Goal: Transaction & Acquisition: Purchase product/service

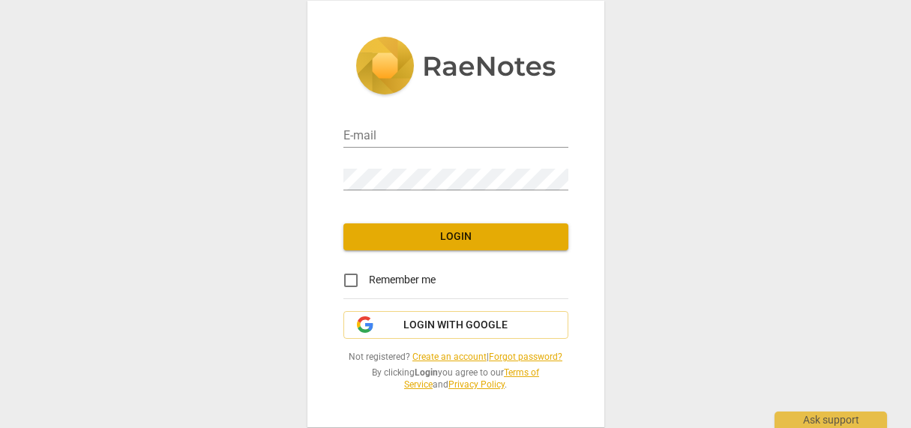
type input "natlancaster18@gmail.com"
click at [405, 238] on span "Login" at bounding box center [455, 236] width 201 height 15
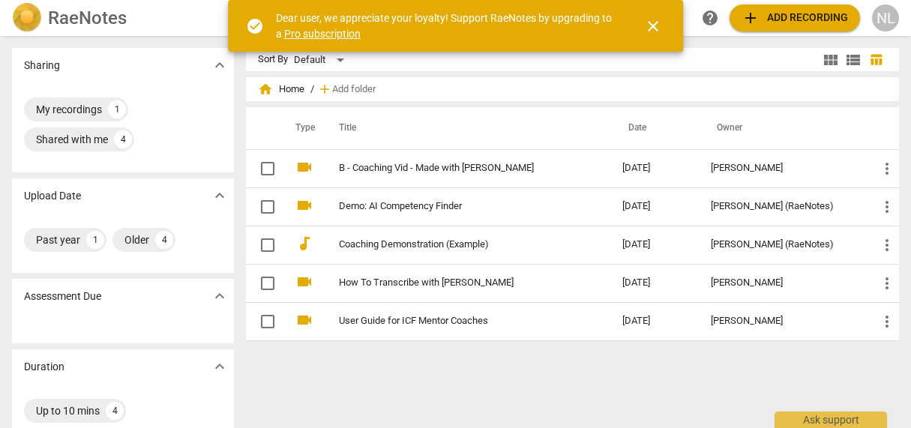
click at [651, 29] on span "close" at bounding box center [653, 26] width 18 height 18
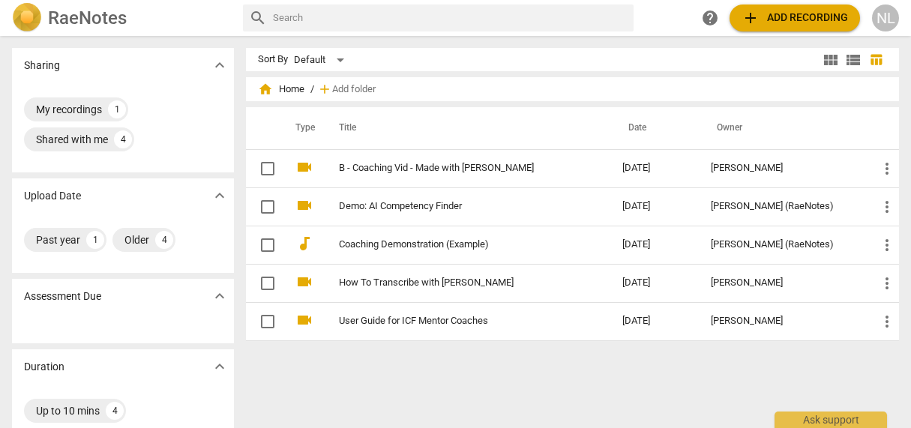
click at [745, 14] on span "add" at bounding box center [750, 18] width 18 height 18
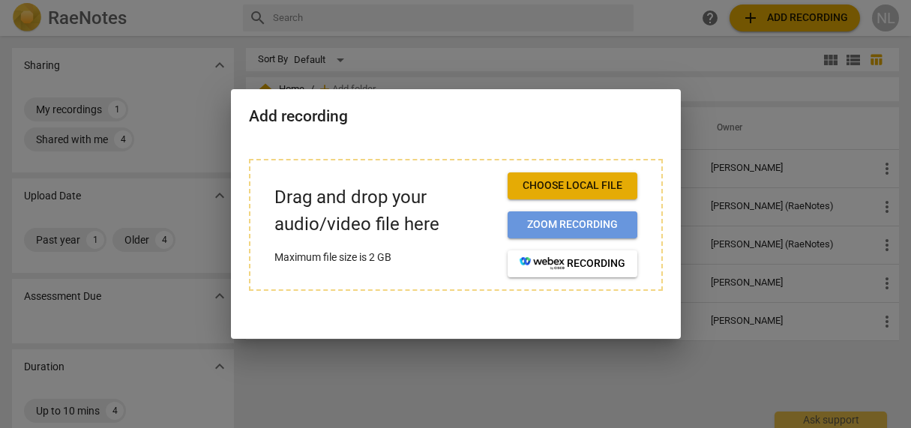
click at [600, 222] on span "Zoom recording" at bounding box center [573, 224] width 106 height 15
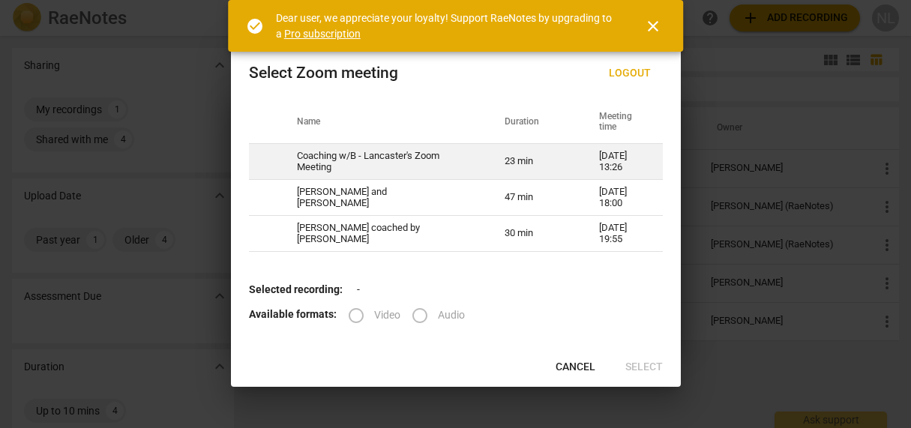
click at [433, 163] on td "Coaching w/B - Lancaster's Zoom Meeting" at bounding box center [383, 162] width 208 height 36
radio input "true"
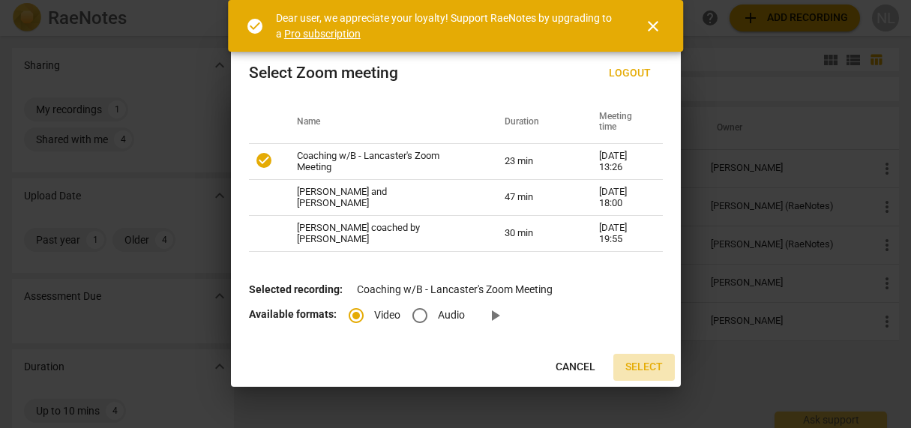
click at [645, 367] on span "Select" at bounding box center [643, 367] width 37 height 15
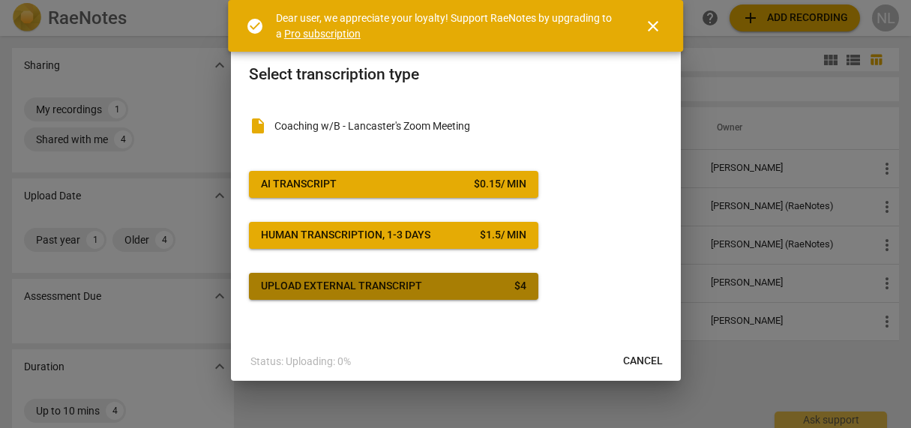
click at [383, 283] on div "Upload external transcript" at bounding box center [341, 286] width 161 height 15
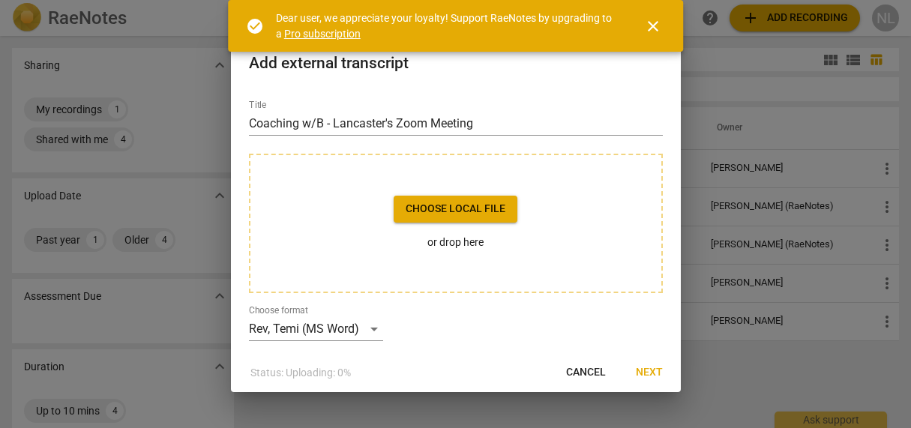
click at [458, 212] on span "Choose local file" at bounding box center [456, 209] width 100 height 15
click at [659, 23] on span "close" at bounding box center [653, 26] width 18 height 18
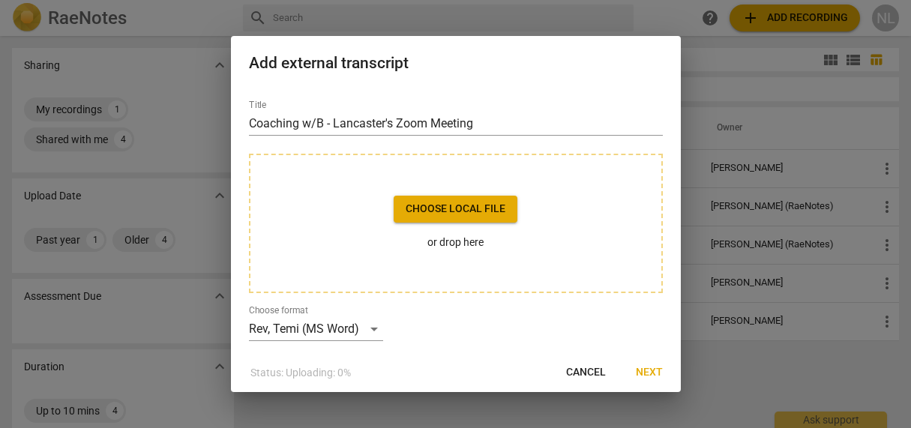
click at [580, 367] on span "Cancel" at bounding box center [586, 372] width 40 height 15
drag, startPoint x: 522, startPoint y: 61, endPoint x: 503, endPoint y: 82, distance: 28.1
click at [503, 82] on div "Add external transcript" at bounding box center [456, 62] width 450 height 52
click at [645, 368] on span "Next" at bounding box center [649, 372] width 27 height 15
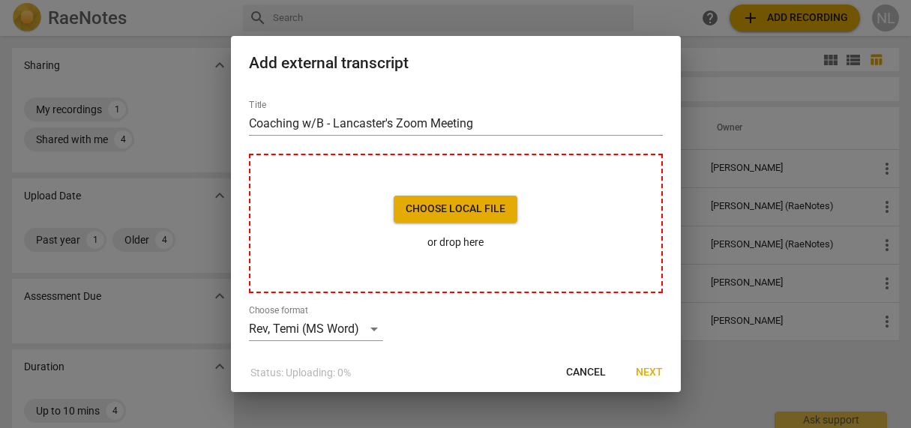
click at [783, 171] on div at bounding box center [455, 214] width 911 height 428
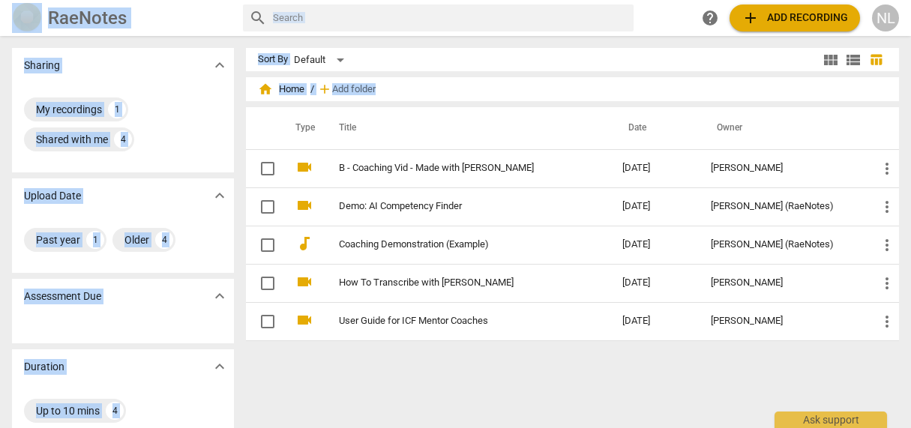
drag, startPoint x: 904, startPoint y: 91, endPoint x: 912, endPoint y: 195, distance: 103.8
click at [910, 0] on html "RaeNotes search help add Add recording NL Sharing expand_more My recordings 1 S…" at bounding box center [455, 0] width 911 height 0
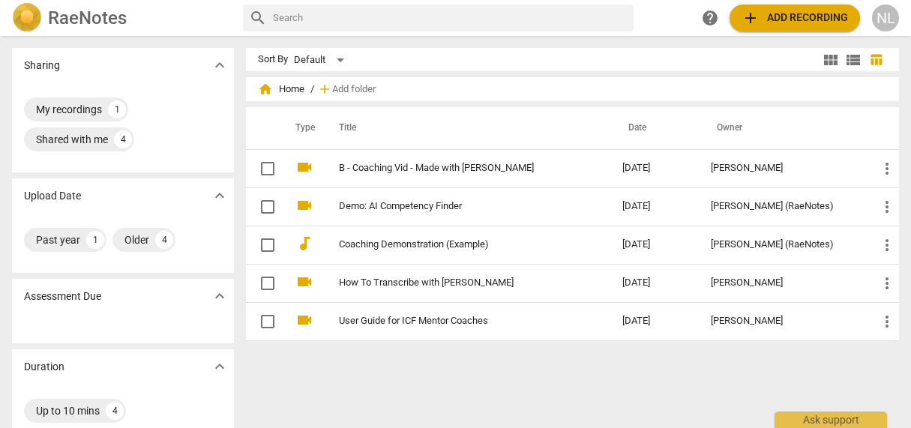
click at [585, 385] on div "Sort By Default view_module view_list table_chart home Home / add Add folder Ty…" at bounding box center [578, 232] width 665 height 368
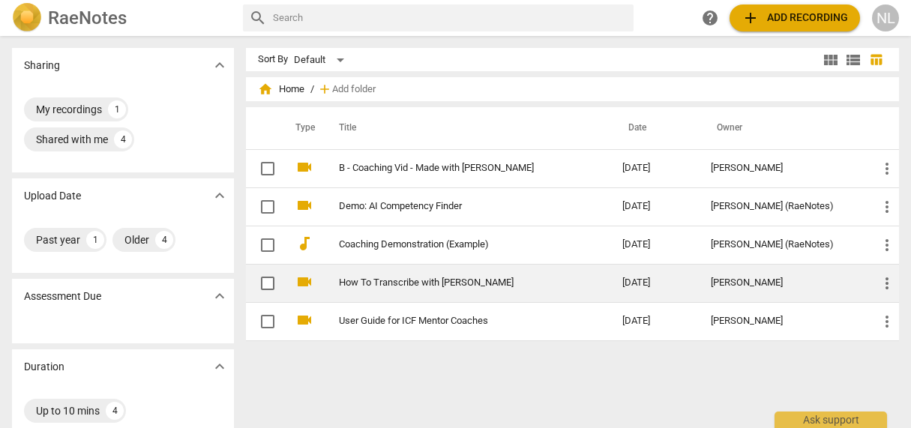
click at [465, 286] on link "How To Transcribe with [PERSON_NAME]" at bounding box center [453, 282] width 229 height 11
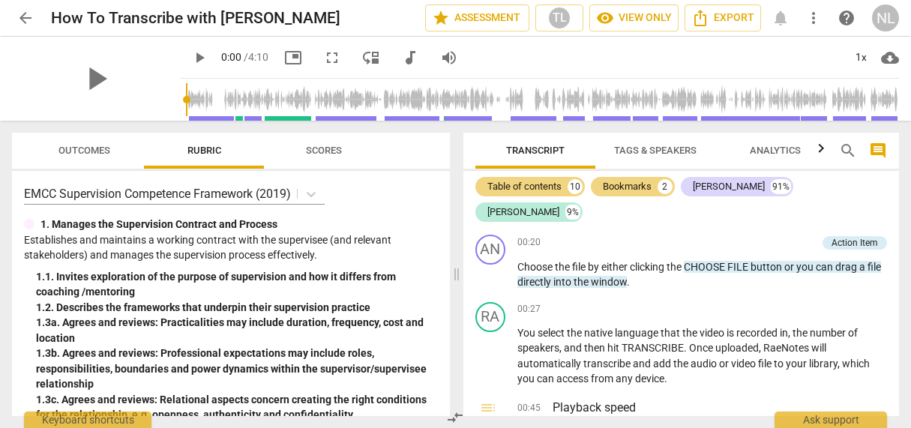
scroll to position [204, 0]
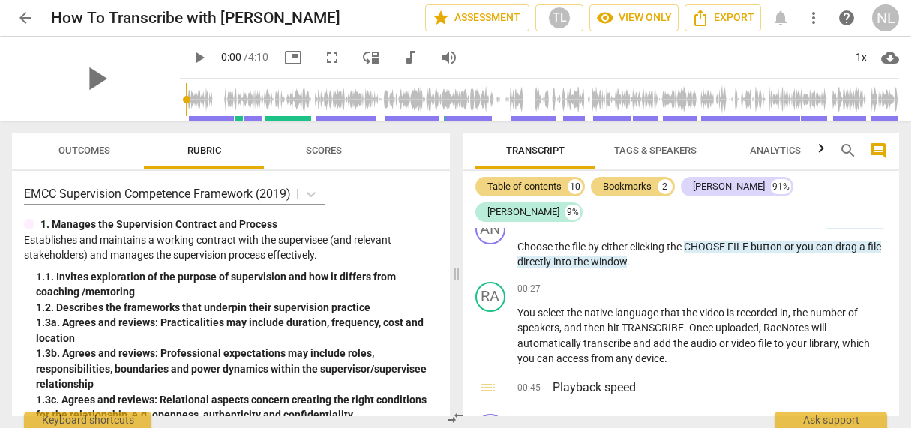
click at [22, 18] on span "arrow_back" at bounding box center [25, 18] width 18 height 18
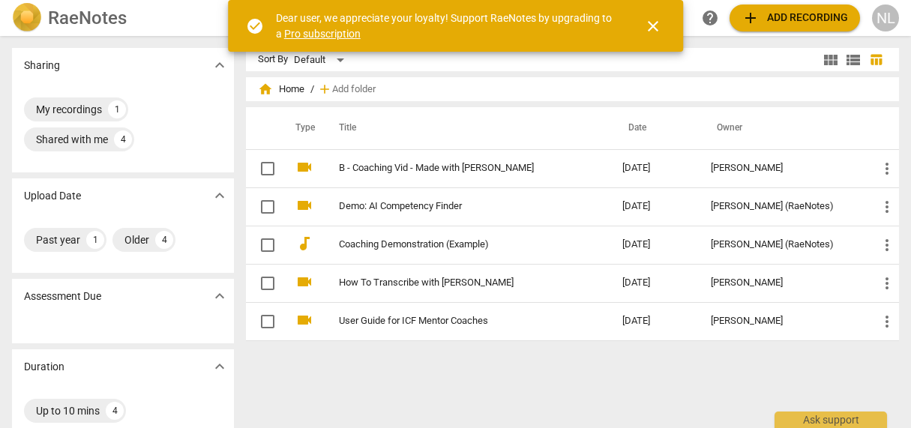
click at [660, 25] on span "close" at bounding box center [653, 26] width 18 height 18
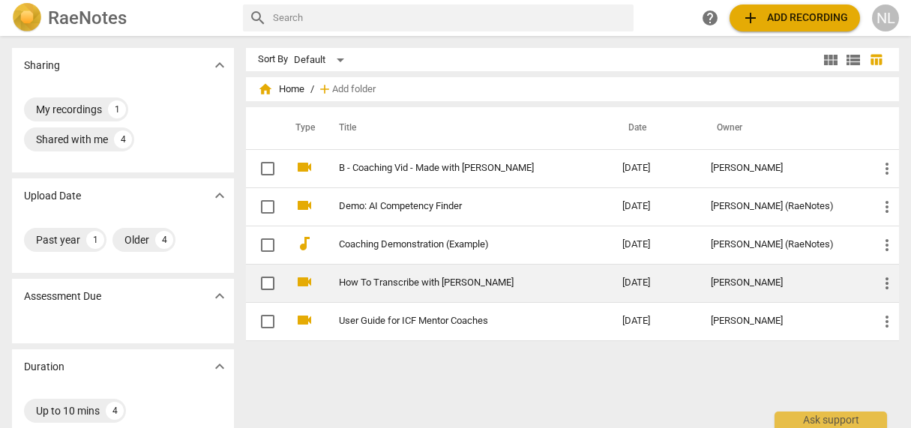
click at [445, 281] on link "How To Transcribe with [PERSON_NAME]" at bounding box center [453, 282] width 229 height 11
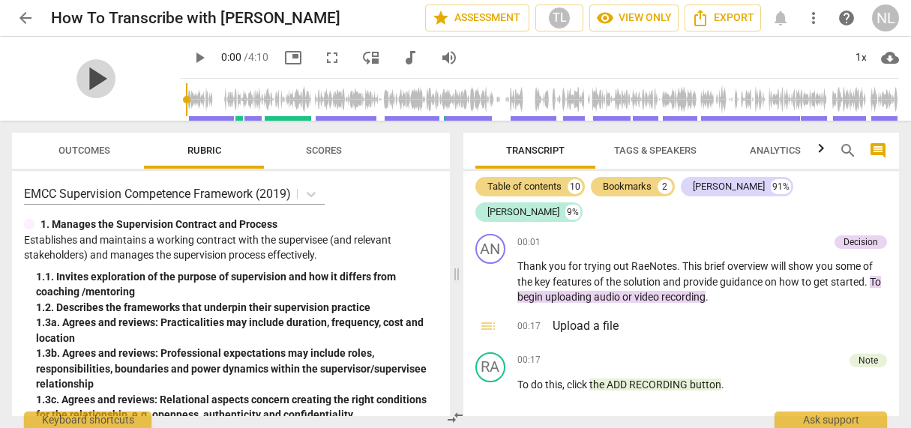
click at [94, 76] on span "play_arrow" at bounding box center [95, 78] width 39 height 39
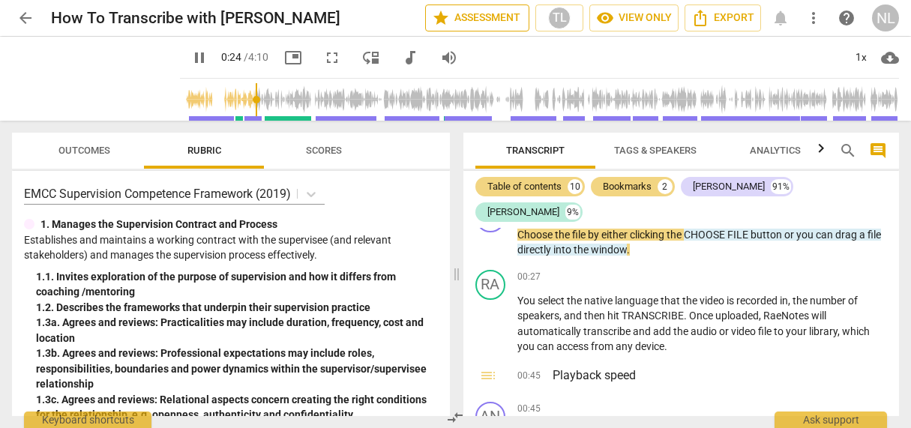
type input "25"
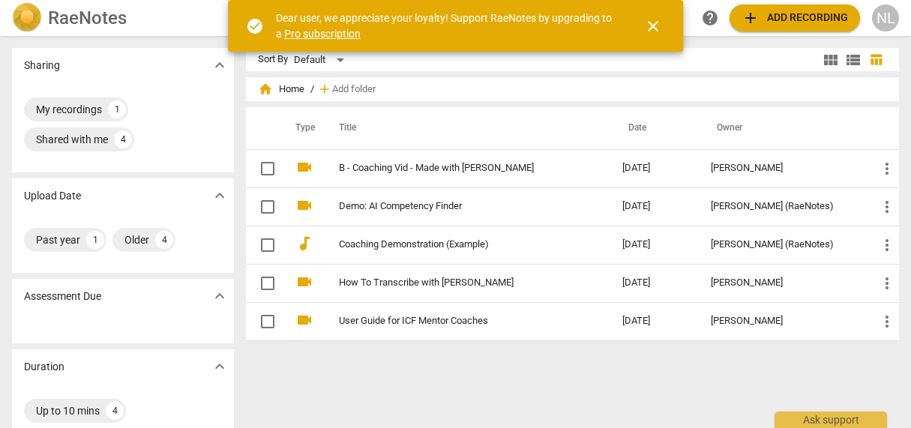
click at [645, 25] on span "close" at bounding box center [653, 26] width 18 height 18
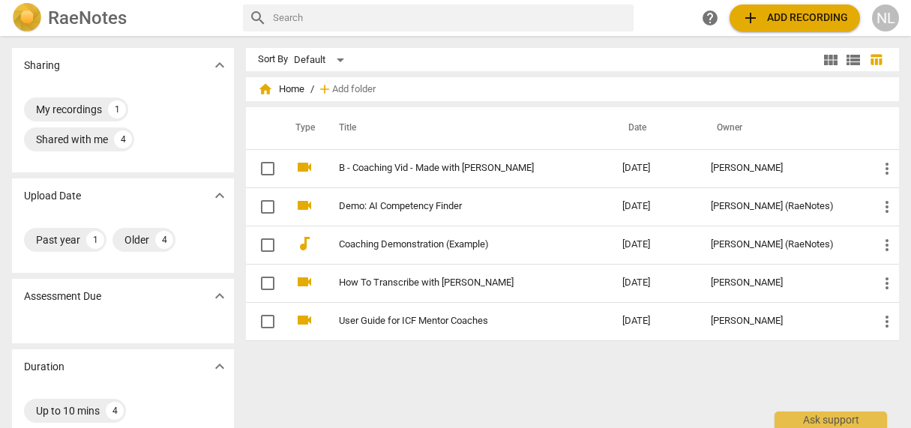
click at [750, 18] on span "add" at bounding box center [750, 18] width 18 height 18
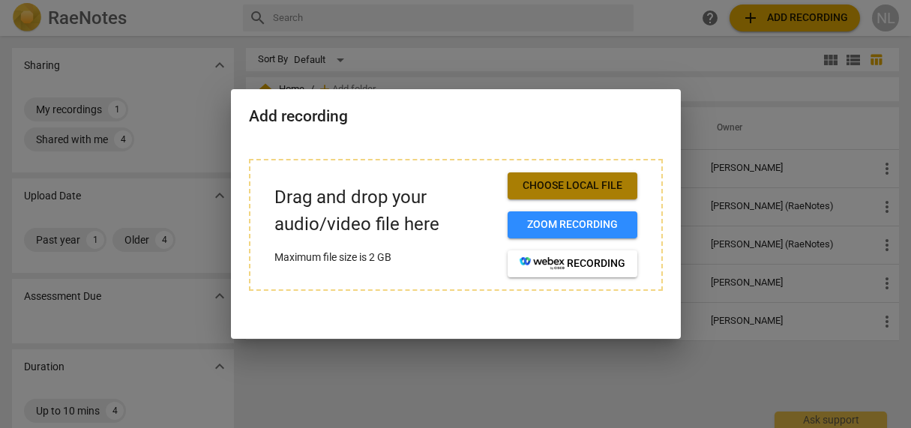
click at [582, 189] on span "Choose local file" at bounding box center [573, 185] width 106 height 15
click at [559, 187] on span "Choose local file" at bounding box center [573, 185] width 106 height 15
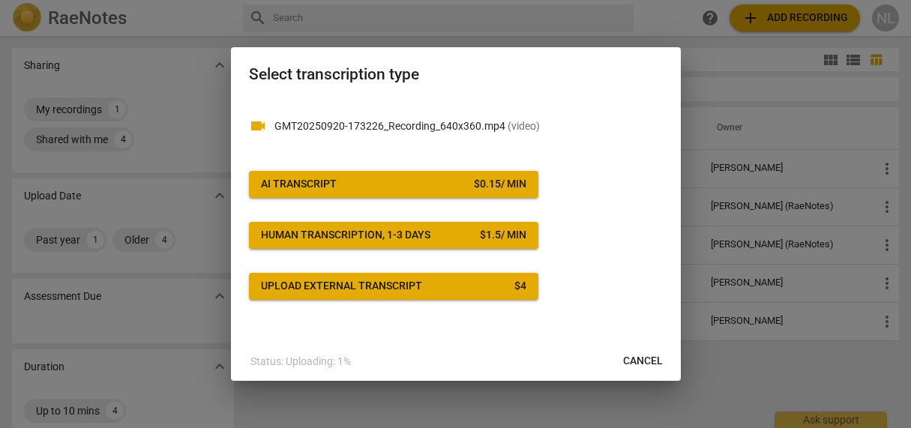
click at [438, 280] on span "Upload external transcript $ 4" at bounding box center [393, 286] width 265 height 15
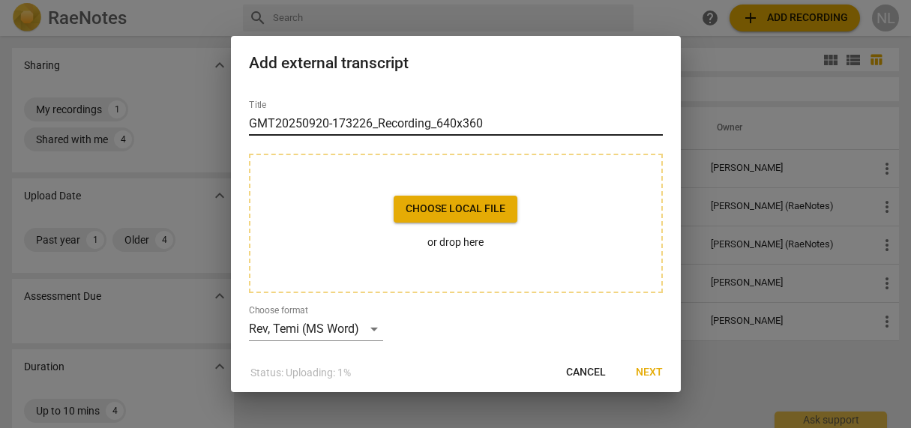
click at [447, 124] on input "GMT20250920-173226_Recording_640x360" at bounding box center [456, 124] width 414 height 24
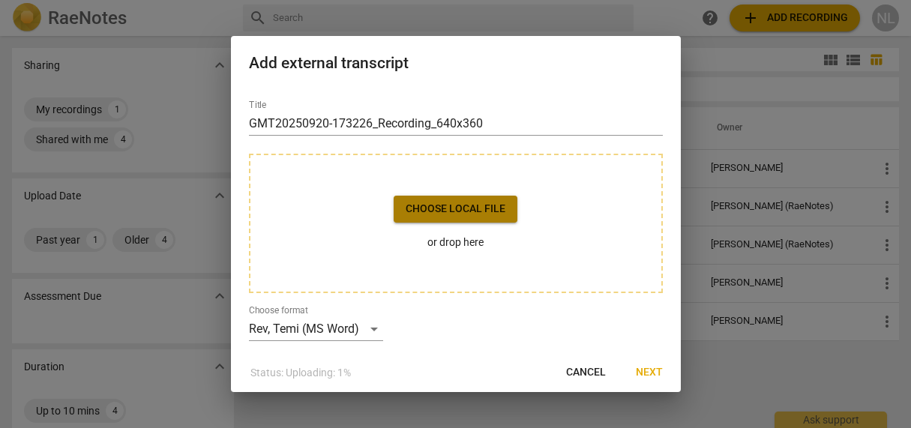
click at [465, 211] on span "Choose local file" at bounding box center [456, 209] width 100 height 15
click at [647, 372] on span "Next" at bounding box center [649, 372] width 27 height 15
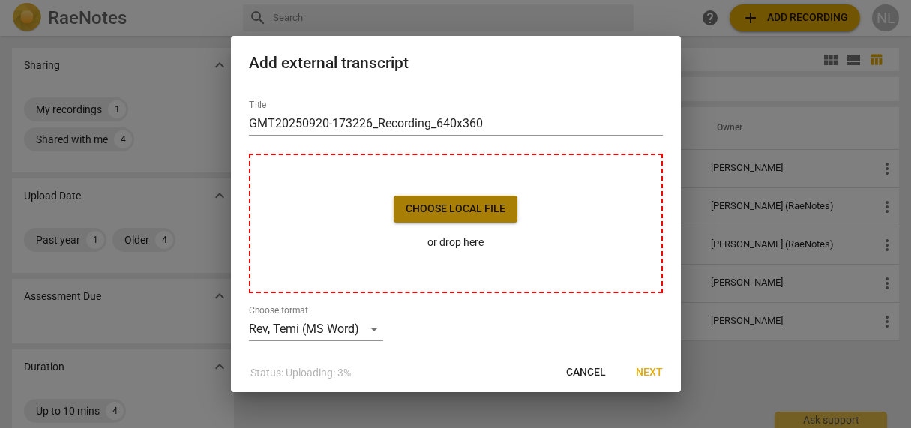
click at [469, 212] on span "Choose local file" at bounding box center [456, 209] width 100 height 15
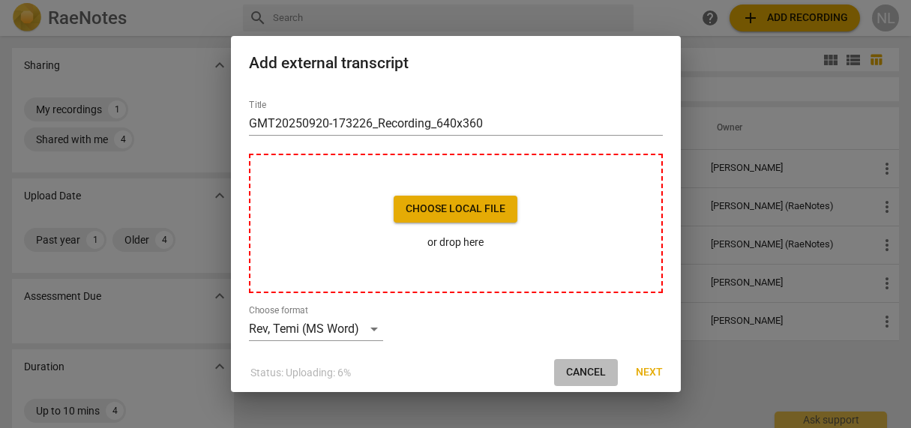
click at [594, 371] on span "Cancel" at bounding box center [586, 372] width 40 height 15
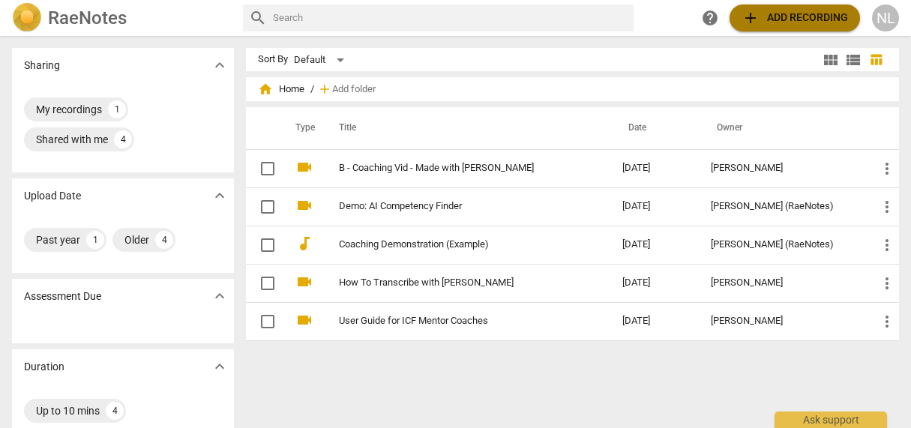
click at [747, 16] on span "add" at bounding box center [750, 18] width 18 height 18
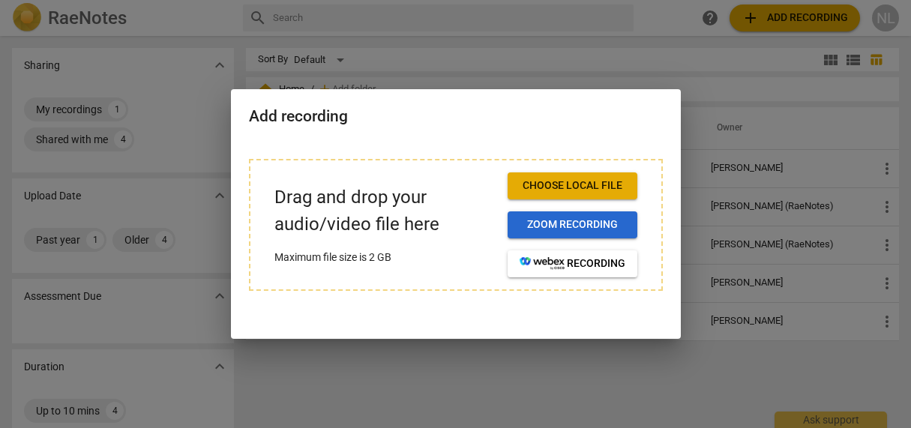
click at [553, 228] on span "Zoom recording" at bounding box center [573, 224] width 106 height 15
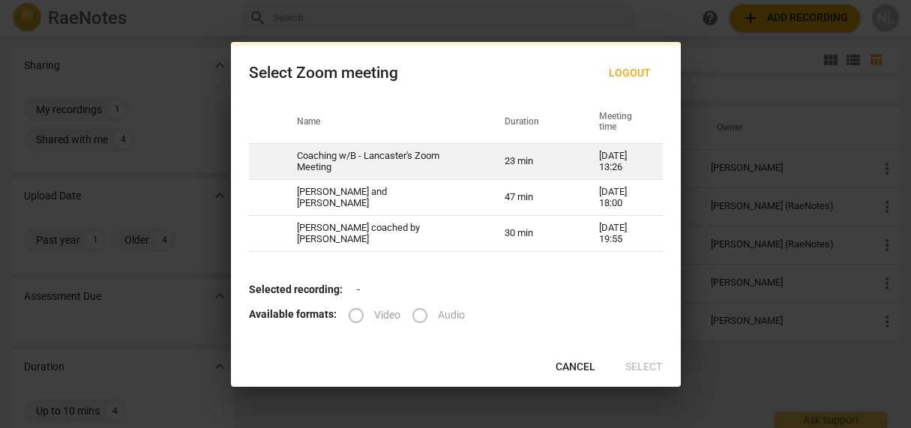
click at [550, 162] on td "23 min" at bounding box center [534, 162] width 94 height 36
radio input "true"
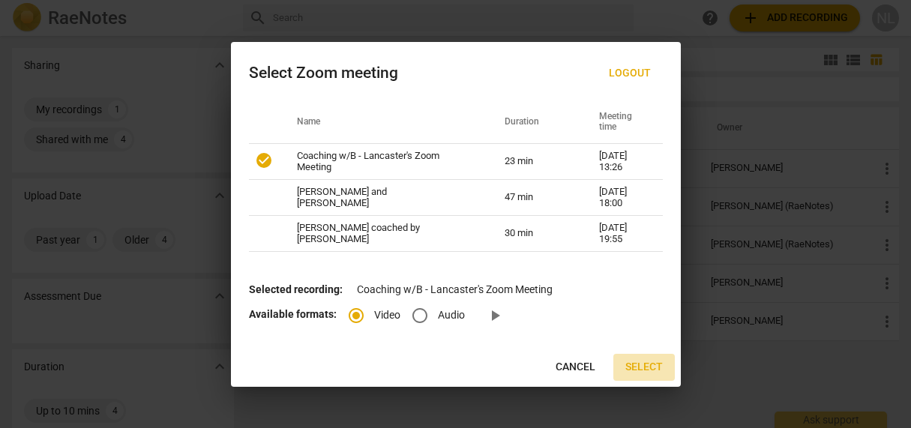
click at [651, 361] on span "Select" at bounding box center [643, 367] width 37 height 15
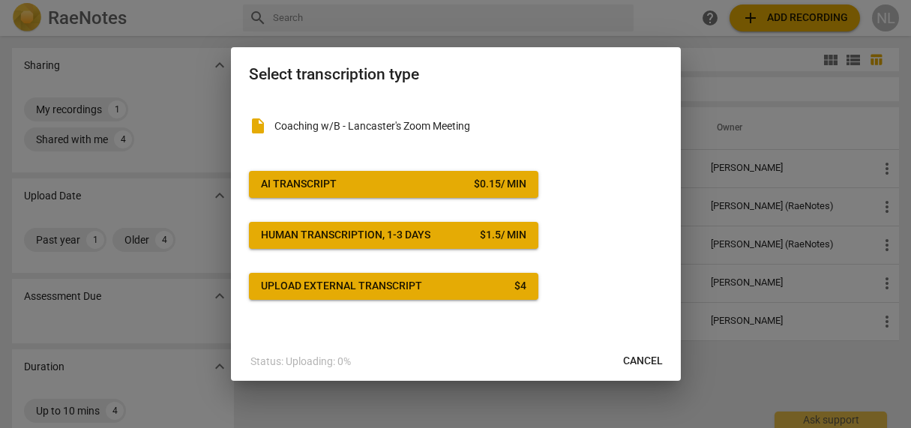
click at [404, 234] on div "Human transcription, 1-3 days" at bounding box center [345, 235] width 169 height 15
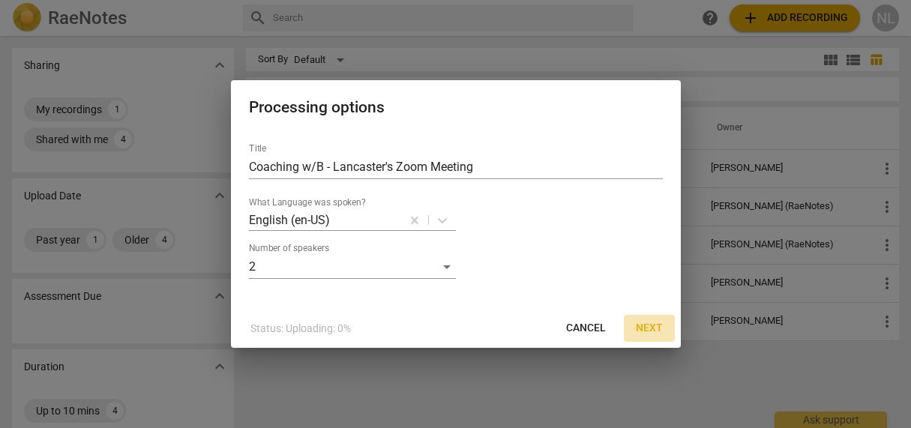
click at [651, 321] on span "Next" at bounding box center [649, 328] width 27 height 15
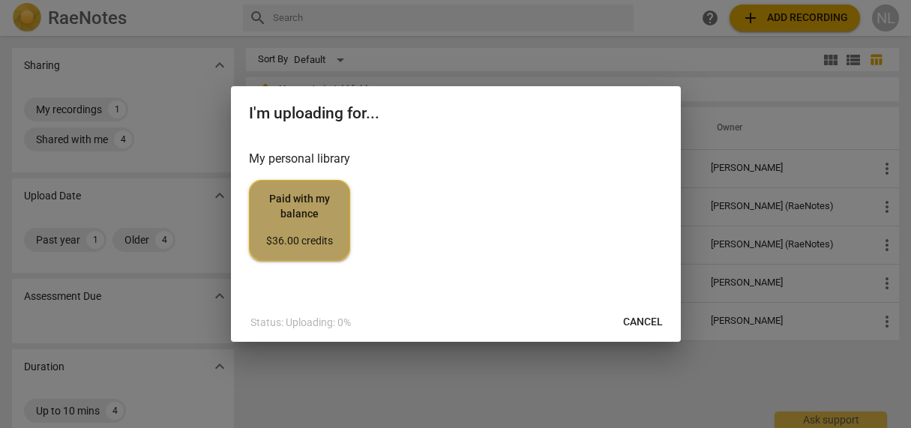
click at [288, 207] on span "Paid with my balance $36.00 credits" at bounding box center [300, 220] width 76 height 56
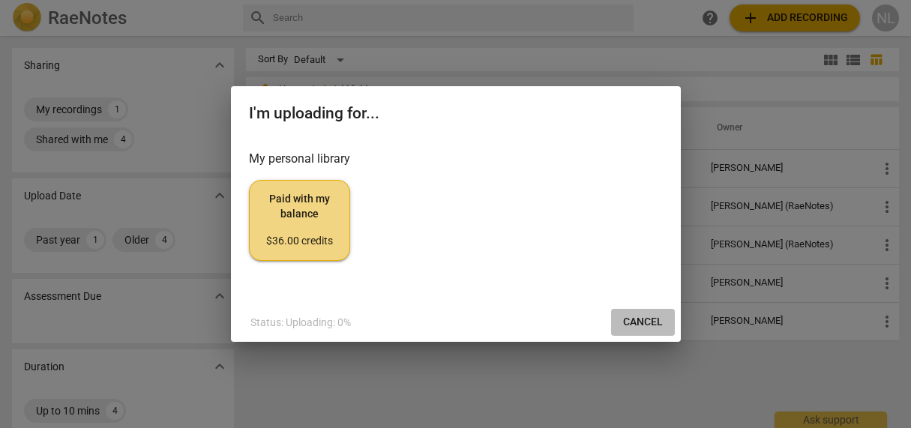
click at [639, 322] on span "Cancel" at bounding box center [643, 322] width 40 height 15
click at [633, 313] on button "Cancel" at bounding box center [643, 322] width 64 height 27
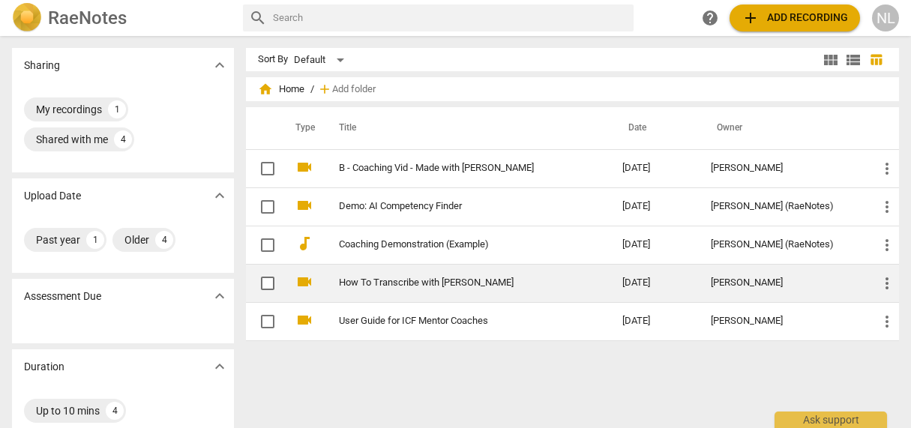
click at [437, 283] on link "How To Transcribe with [PERSON_NAME]" at bounding box center [453, 282] width 229 height 11
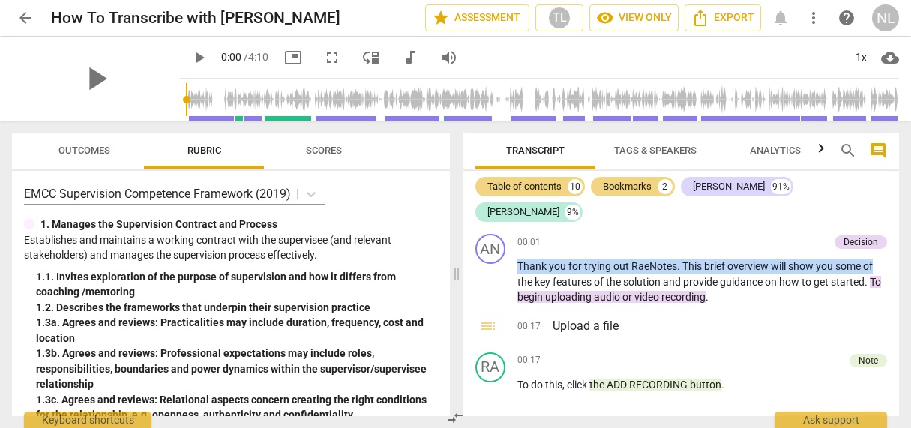
drag, startPoint x: 891, startPoint y: 206, endPoint x: 895, endPoint y: 232, distance: 26.6
click at [895, 232] on div "AN play_arrow pause 00:01 Decision keyboard_arrow_right Thank you for trying ou…" at bounding box center [681, 322] width 436 height 188
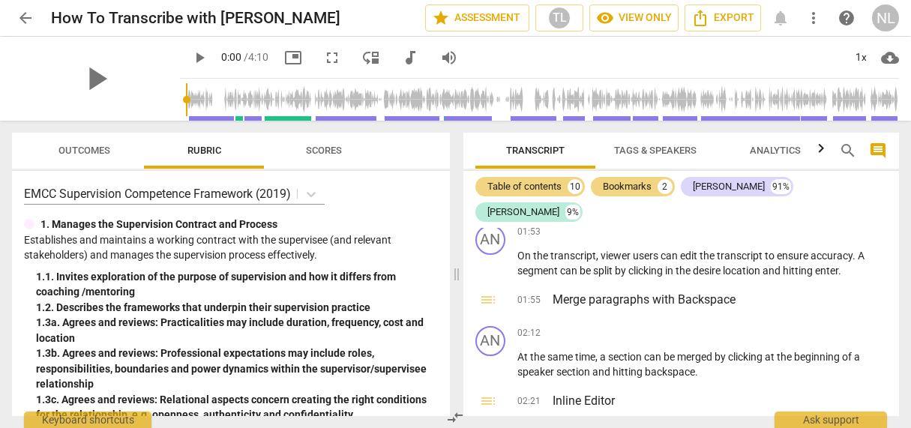
scroll to position [826, 0]
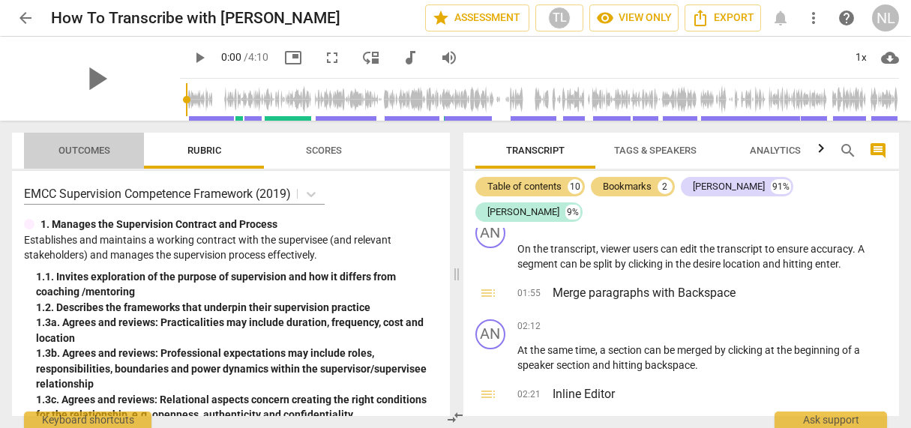
click at [61, 149] on span "Outcomes" at bounding box center [84, 150] width 52 height 11
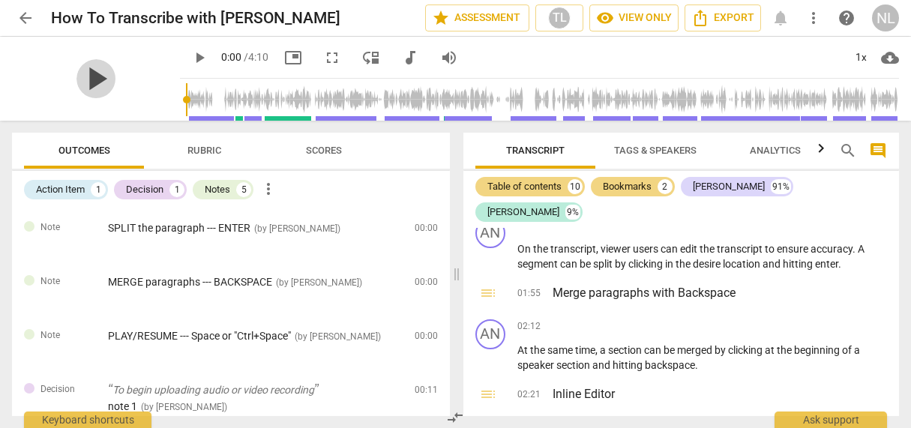
click at [84, 63] on span "play_arrow" at bounding box center [95, 78] width 39 height 39
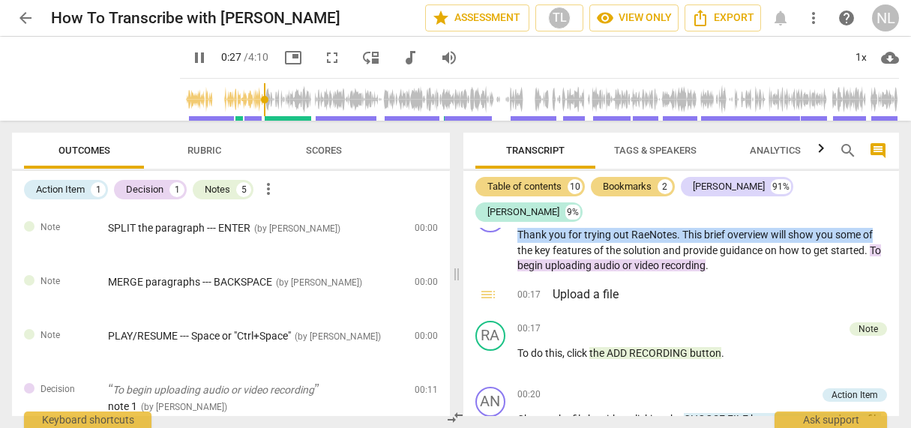
scroll to position [282, 0]
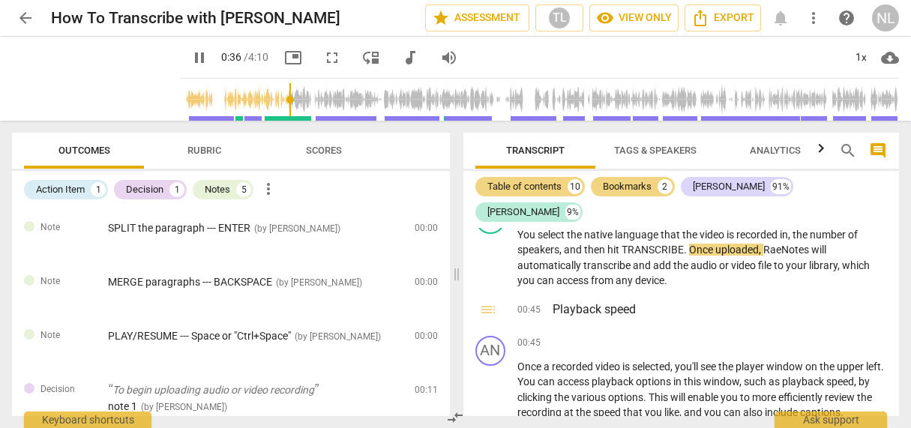
type input "37"
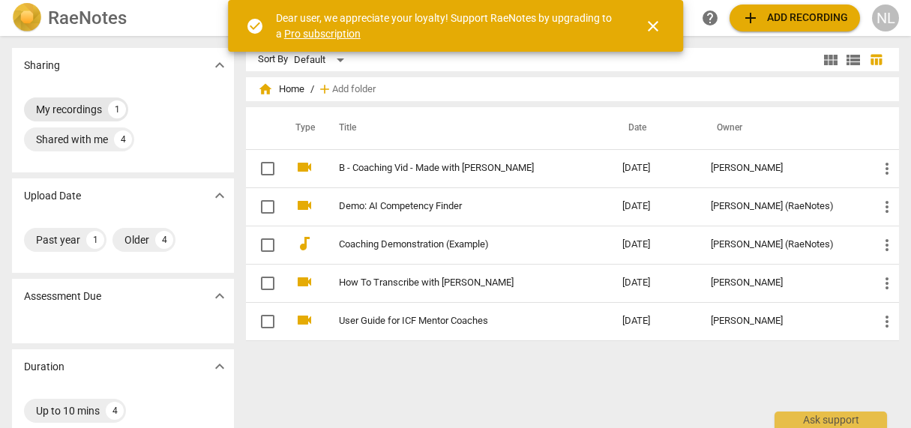
click at [68, 108] on div "My recordings" at bounding box center [69, 109] width 66 height 15
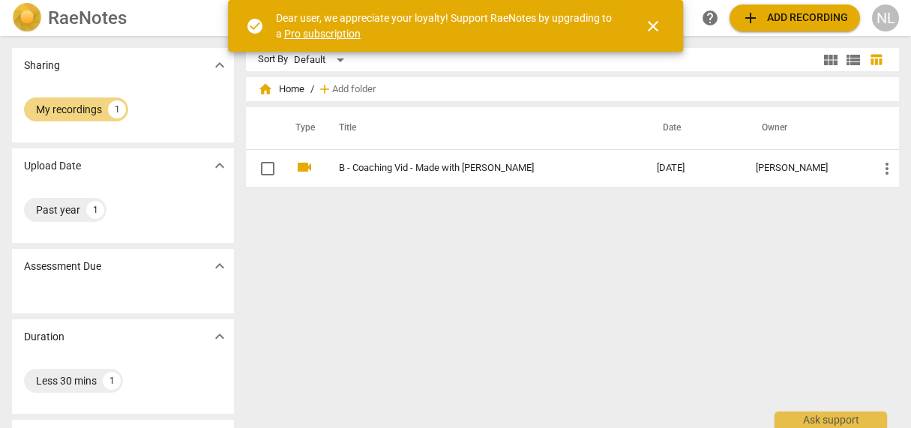
click at [657, 23] on span "close" at bounding box center [653, 26] width 18 height 18
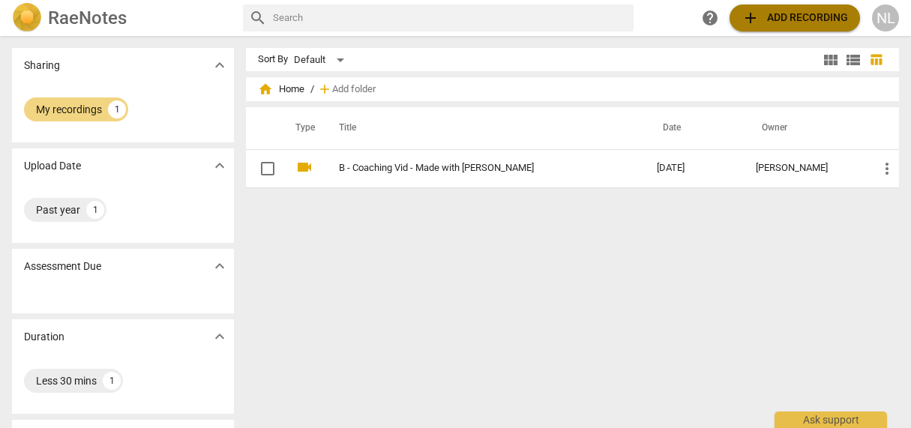
click at [750, 13] on span "add" at bounding box center [750, 18] width 18 height 18
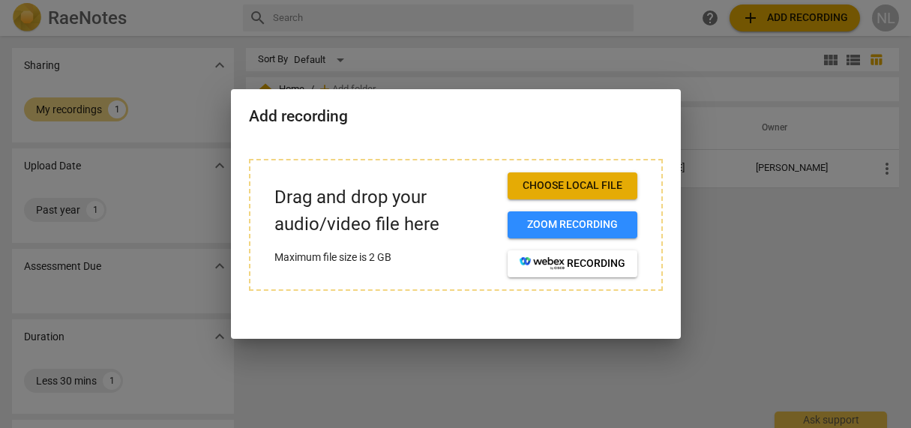
click at [597, 187] on span "Choose local file" at bounding box center [573, 185] width 106 height 15
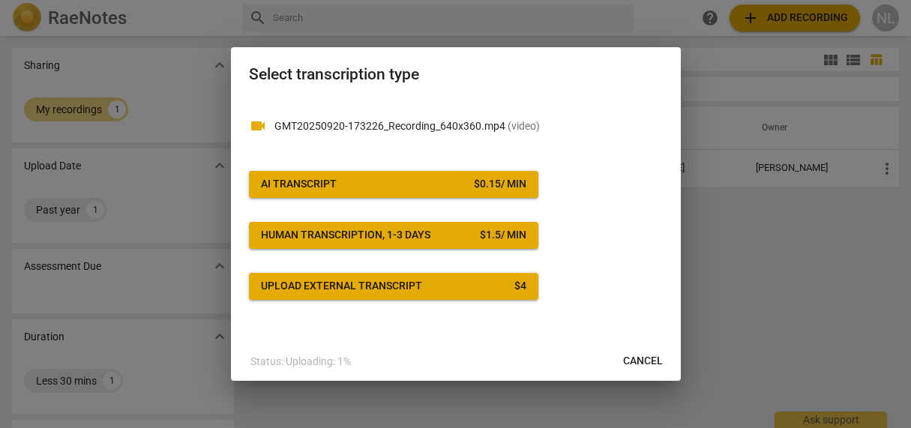
click at [446, 124] on p "GMT20250920-173226_Recording_640x360.mp4 ( video )" at bounding box center [468, 126] width 388 height 16
click at [429, 190] on span "AI Transcript $ 0.15 / min" at bounding box center [393, 184] width 265 height 15
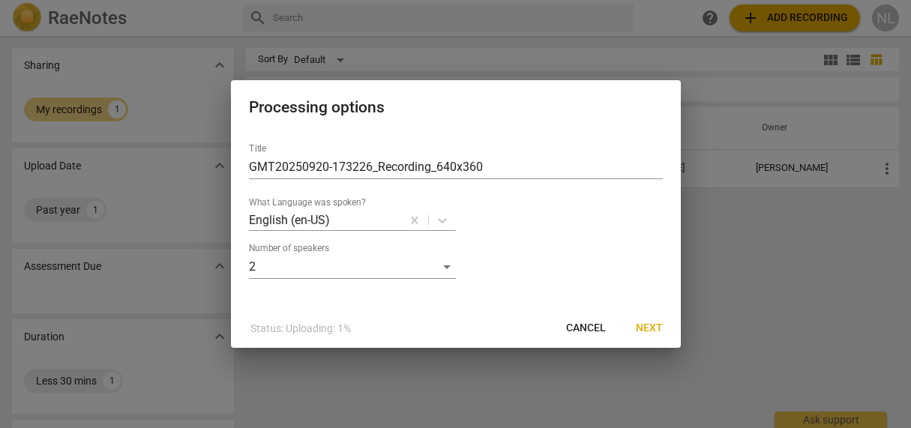
click at [647, 328] on span "Next" at bounding box center [649, 328] width 27 height 15
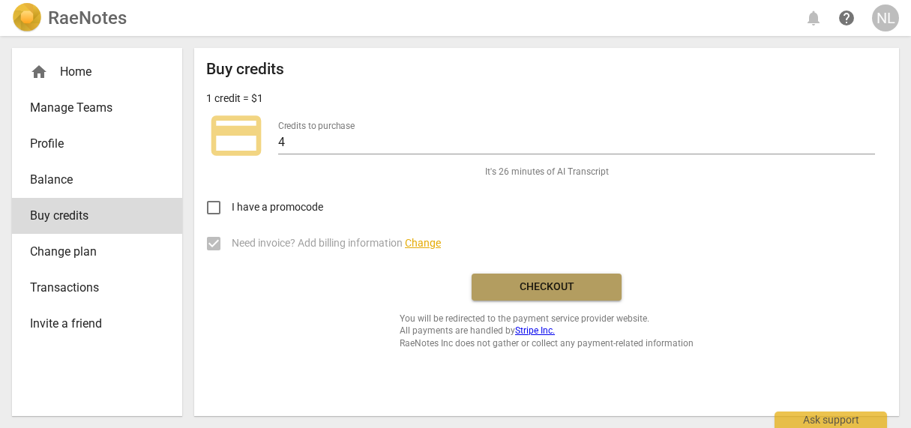
click at [499, 277] on button "Checkout" at bounding box center [547, 287] width 150 height 27
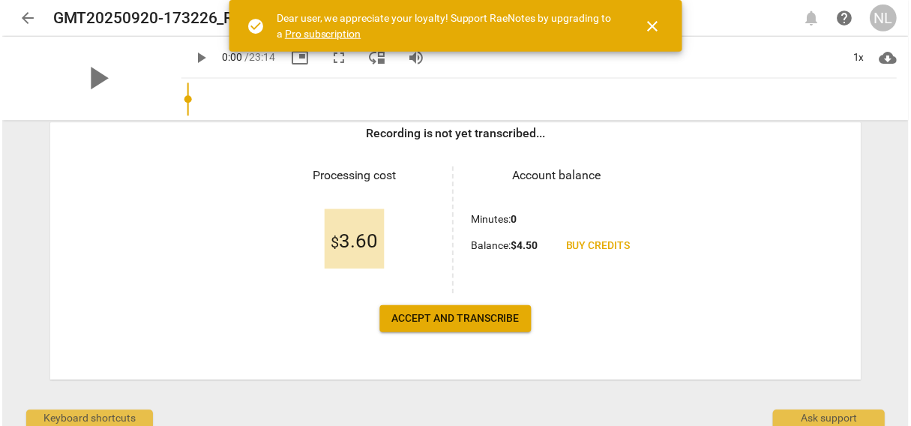
scroll to position [248, 0]
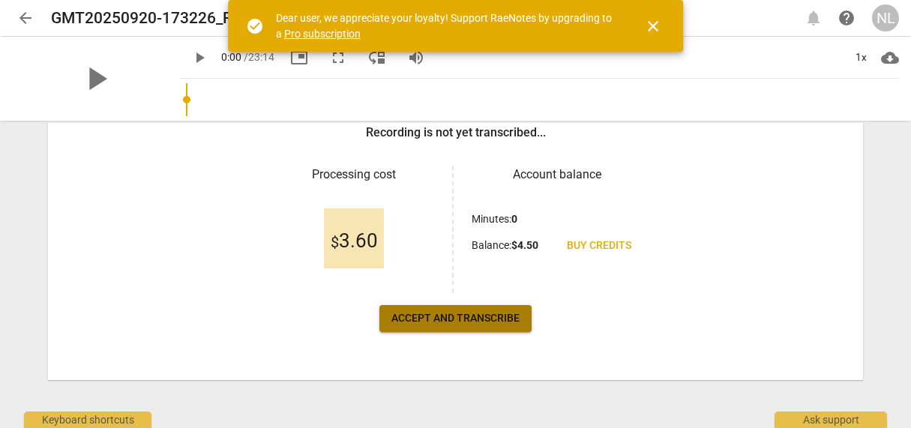
drag, startPoint x: 491, startPoint y: 311, endPoint x: 492, endPoint y: 304, distance: 7.5
click at [491, 310] on button "Accept and transcribe" at bounding box center [455, 318] width 152 height 27
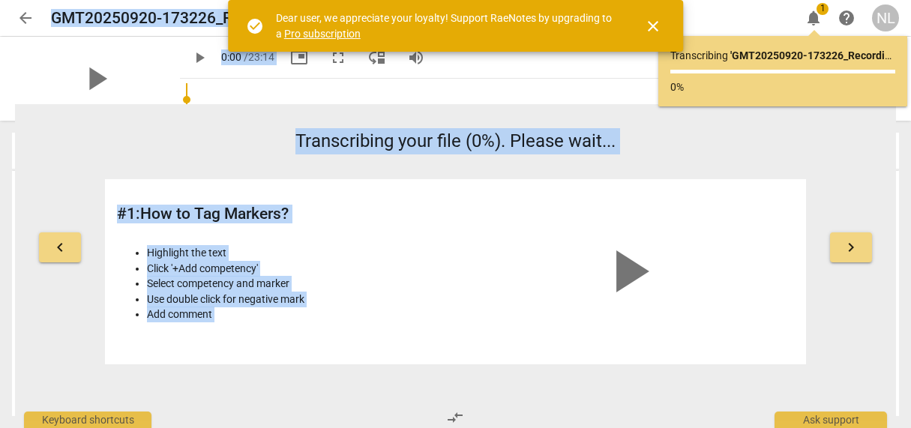
drag, startPoint x: 904, startPoint y: 243, endPoint x: 912, endPoint y: 351, distance: 108.2
click at [910, 0] on html "arrow_back GMT20250920-173226_Recording_640x360 edit notifications 1 help NL pl…" at bounding box center [455, 0] width 911 height 0
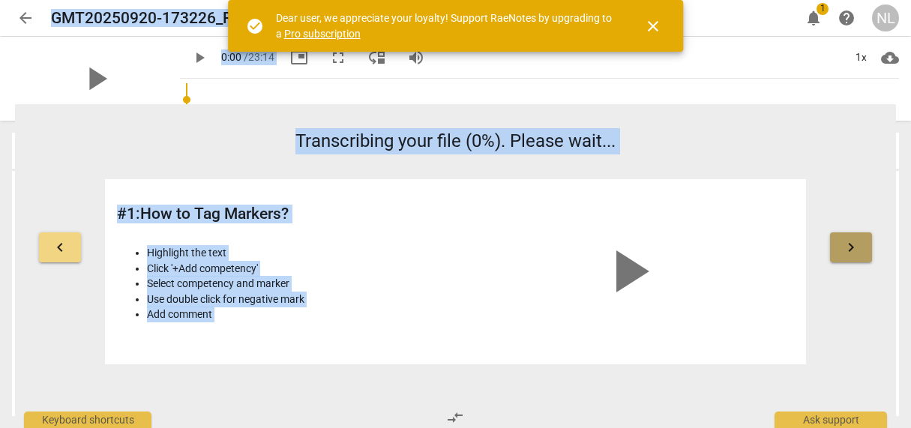
click at [846, 250] on span "keyboard_arrow_right" at bounding box center [851, 247] width 18 height 18
